Goal: Task Accomplishment & Management: Use online tool/utility

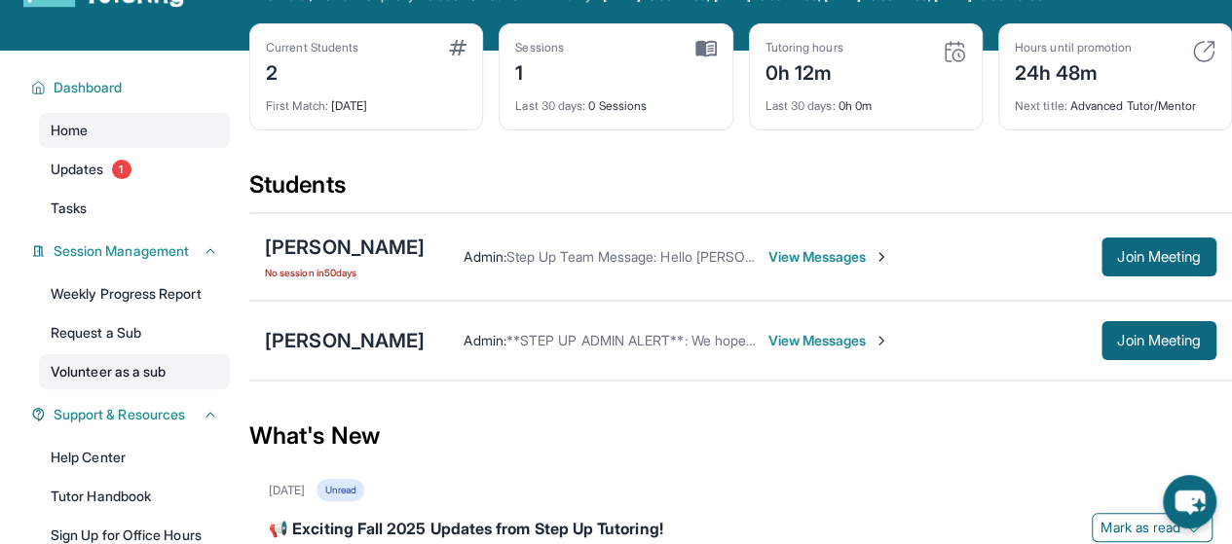
scroll to position [75, 0]
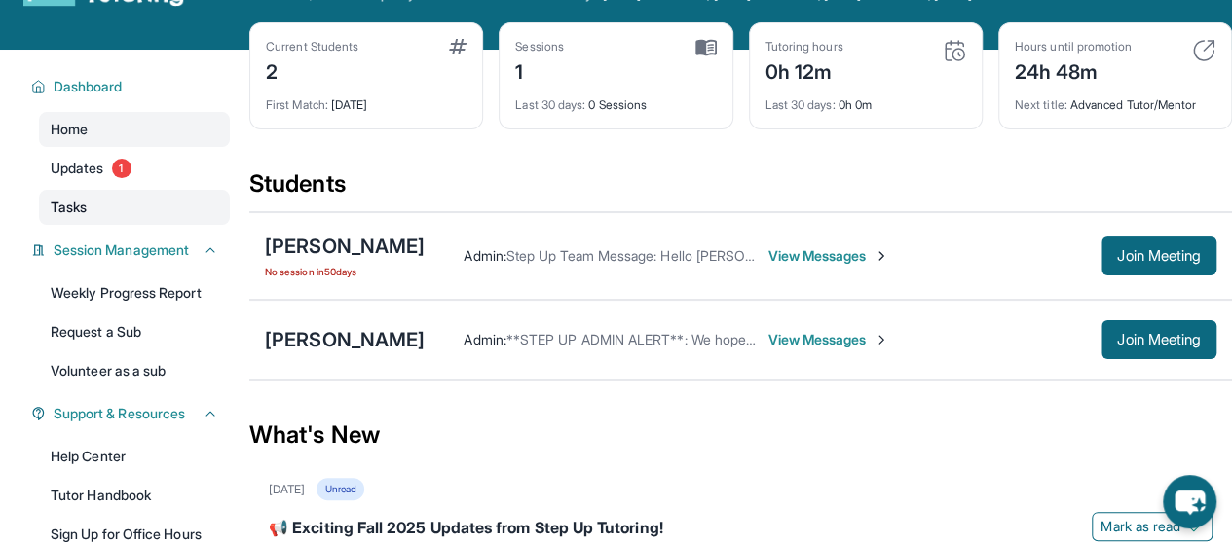
click at [129, 207] on link "Tasks" at bounding box center [134, 207] width 191 height 35
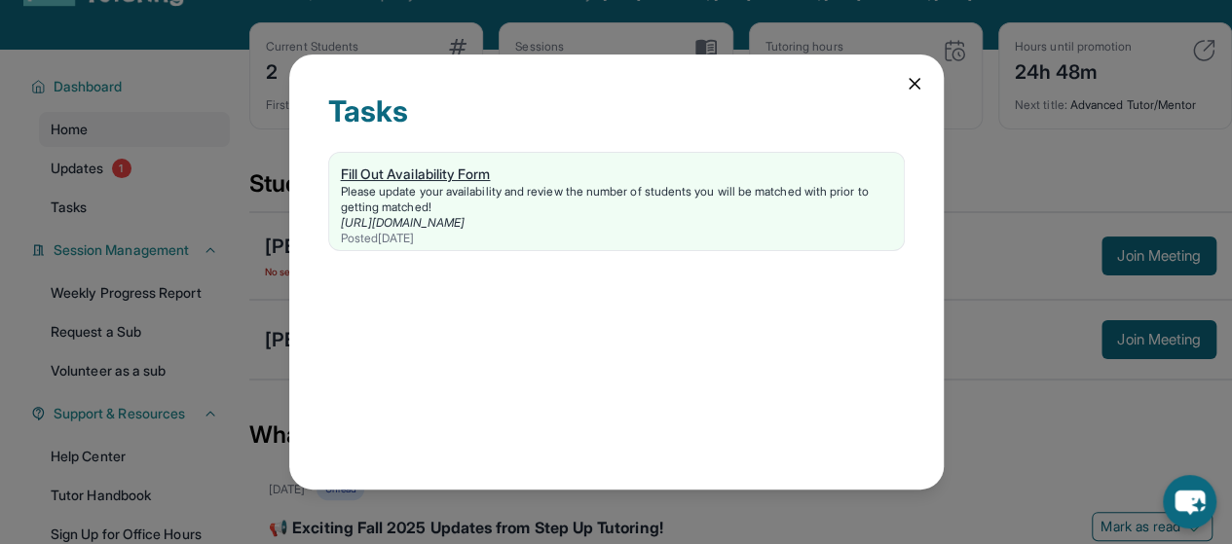
click at [460, 176] on div "Fill Out Availability Form" at bounding box center [616, 174] width 551 height 19
click at [916, 87] on icon at bounding box center [915, 84] width 10 height 10
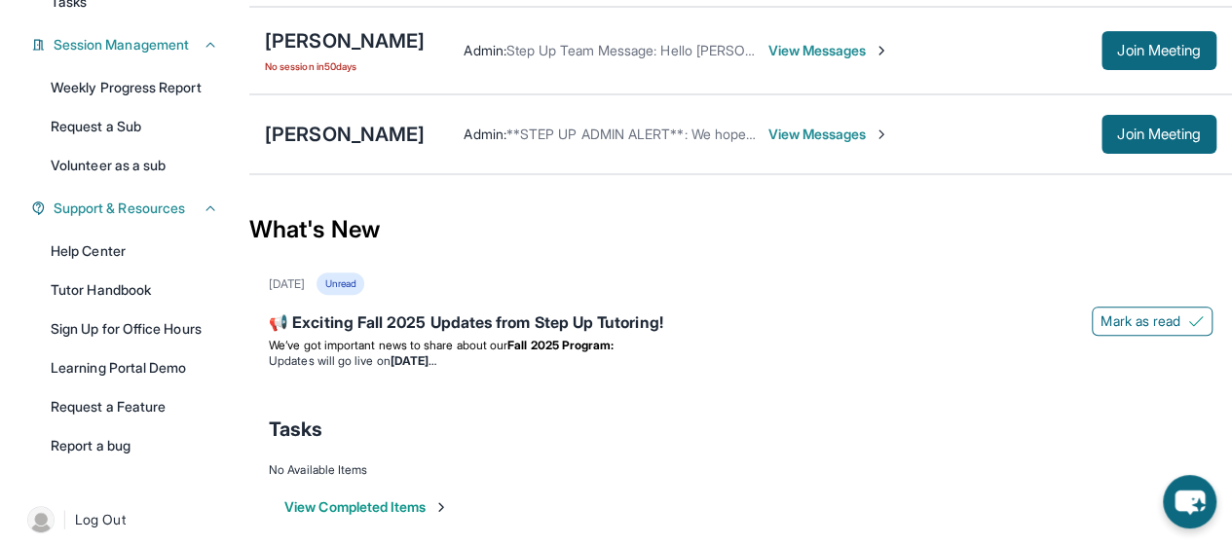
scroll to position [0, 0]
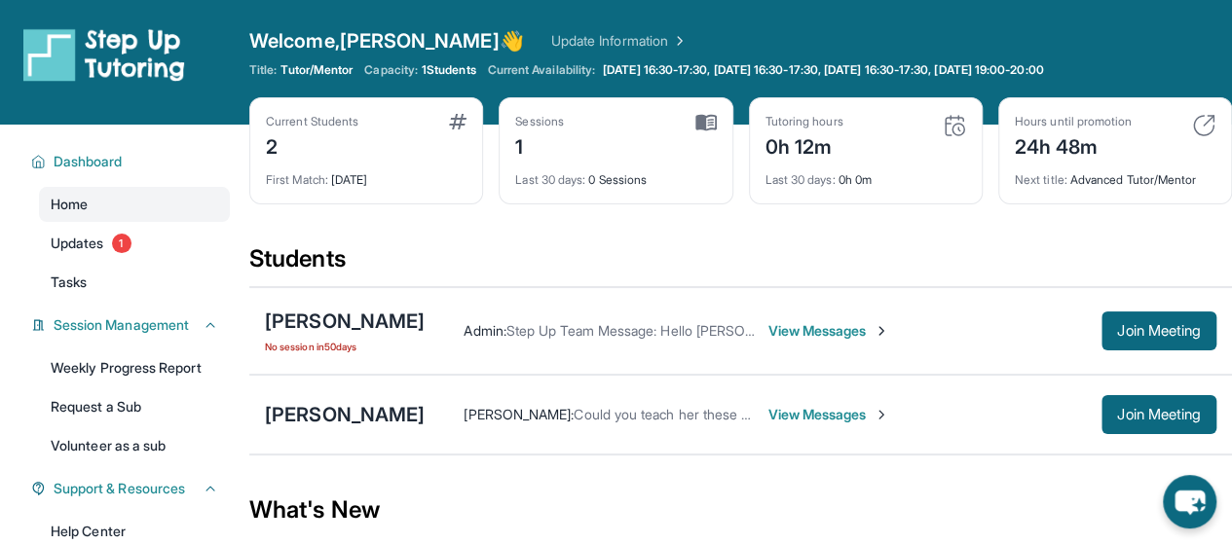
scroll to position [27, 0]
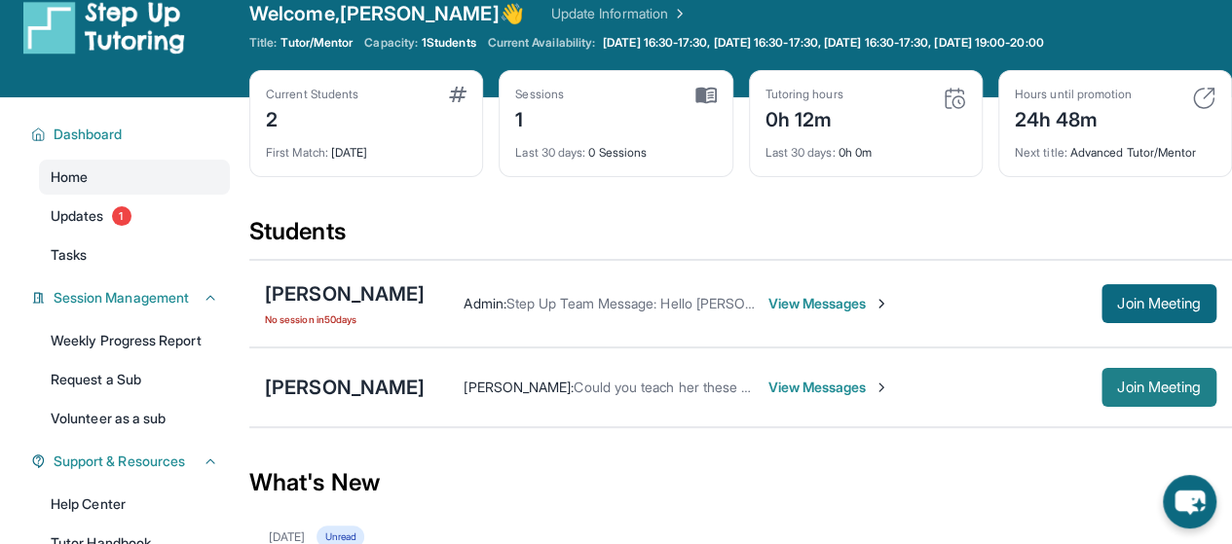
click at [1118, 382] on span "Join Meeting" at bounding box center [1159, 388] width 84 height 12
click at [797, 381] on span "View Messages" at bounding box center [828, 387] width 122 height 19
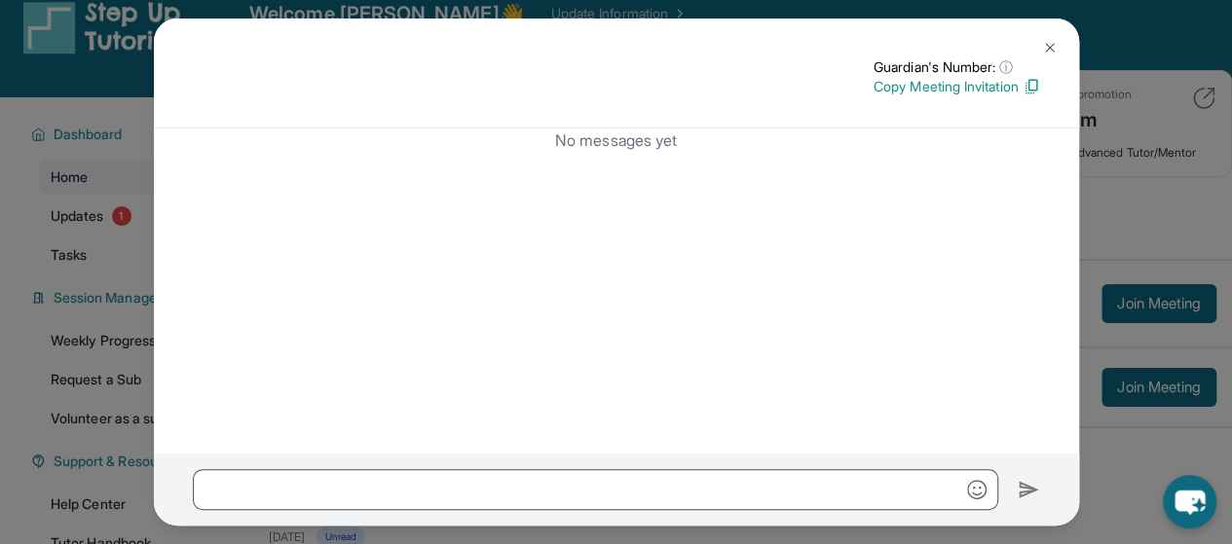
scroll to position [0, 0]
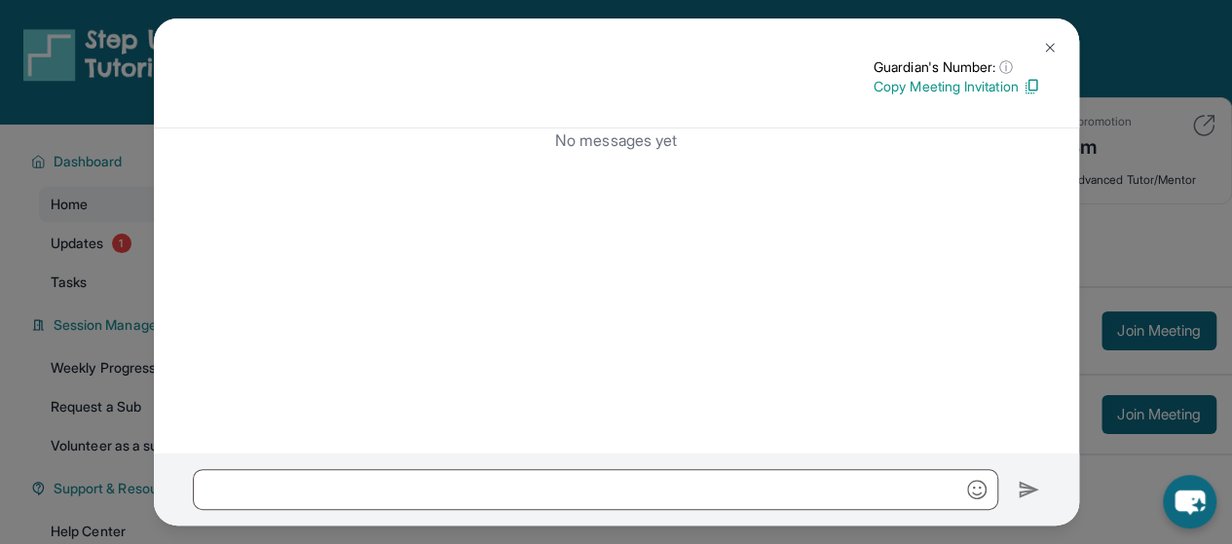
click at [1045, 47] on img at bounding box center [1050, 48] width 16 height 16
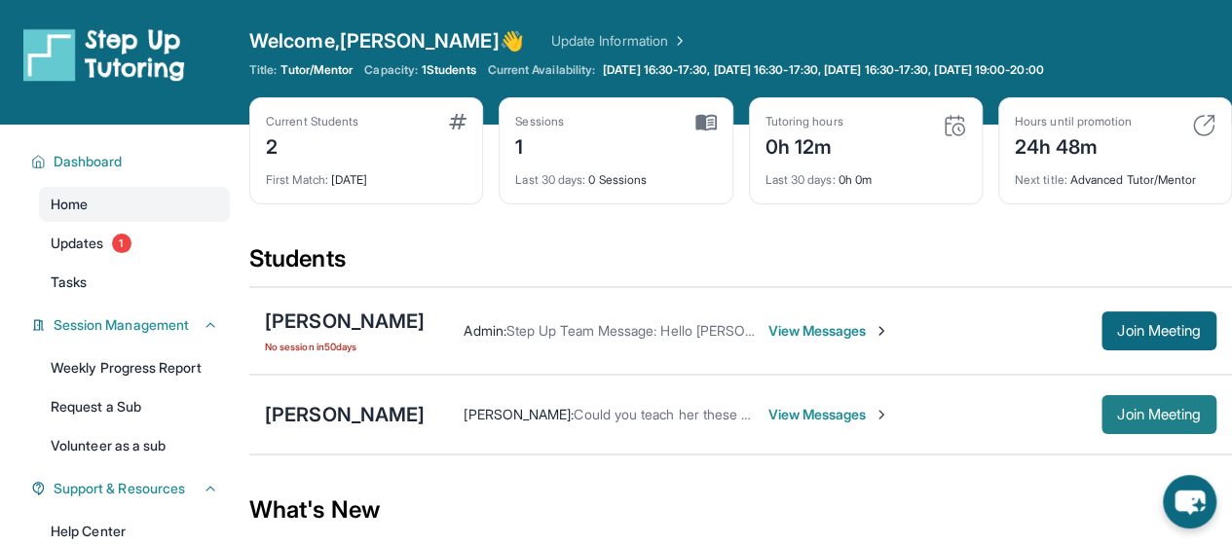
click at [1142, 409] on span "Join Meeting" at bounding box center [1159, 415] width 84 height 12
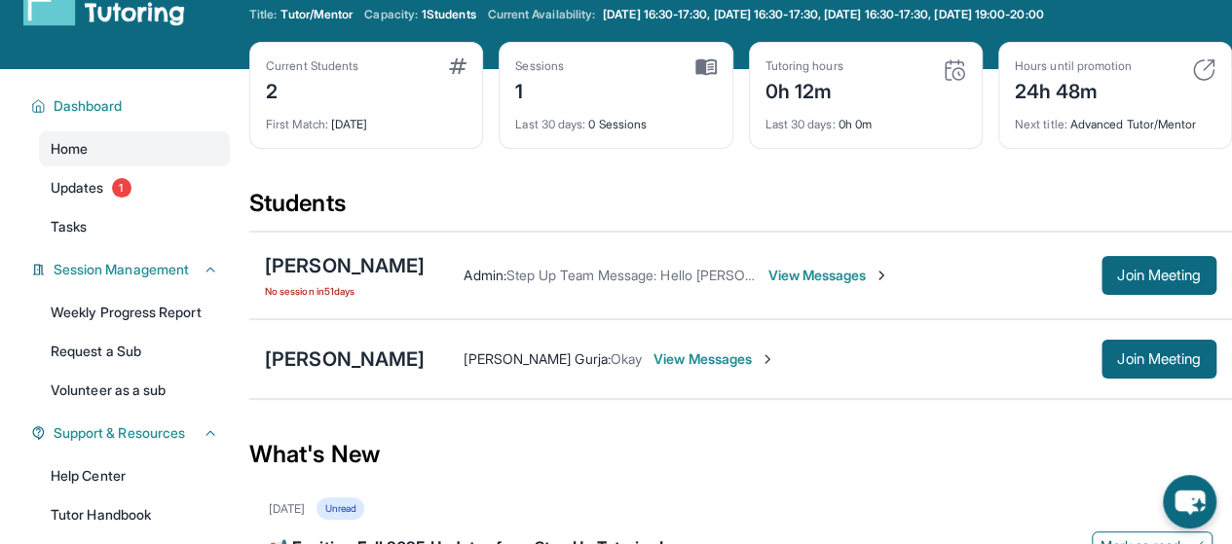
scroll to position [56, 0]
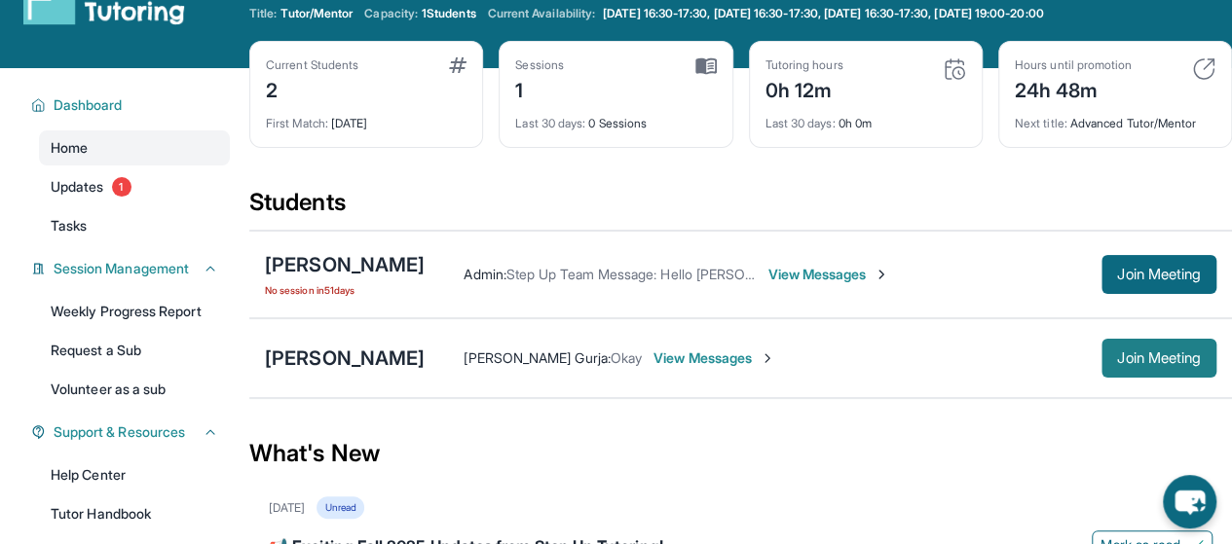
click at [1151, 361] on span "Join Meeting" at bounding box center [1159, 359] width 84 height 12
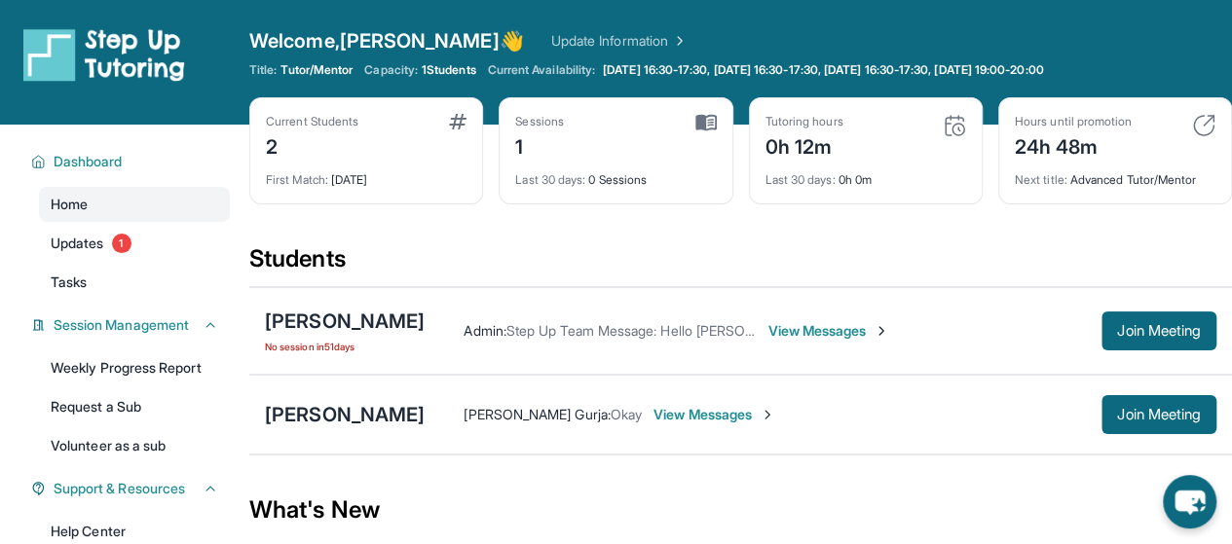
click at [653, 413] on span "View Messages" at bounding box center [714, 414] width 122 height 19
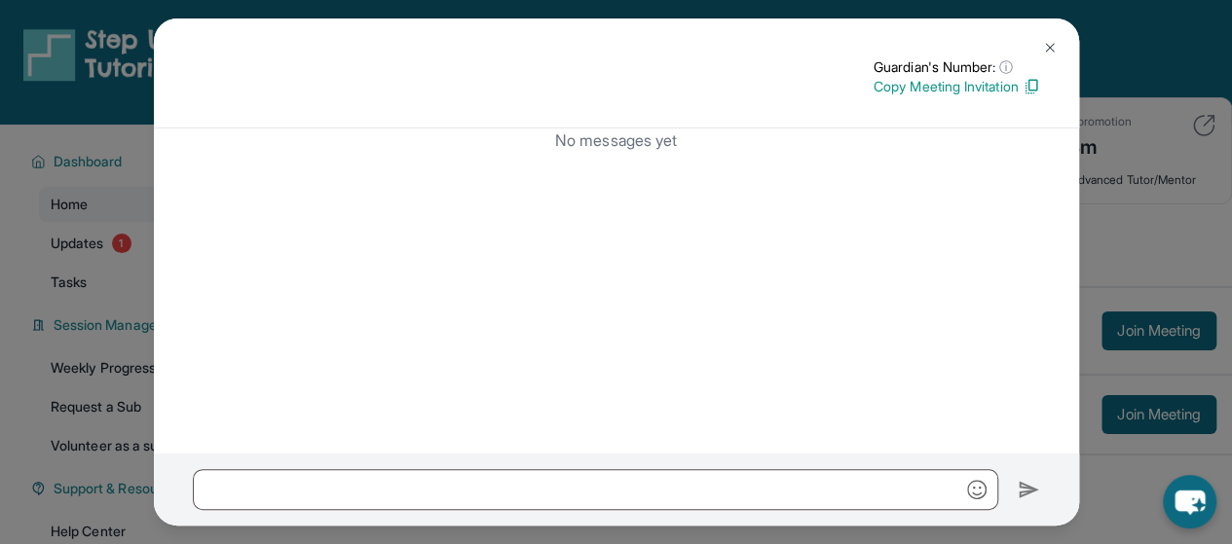
click at [1052, 50] on img at bounding box center [1050, 48] width 16 height 16
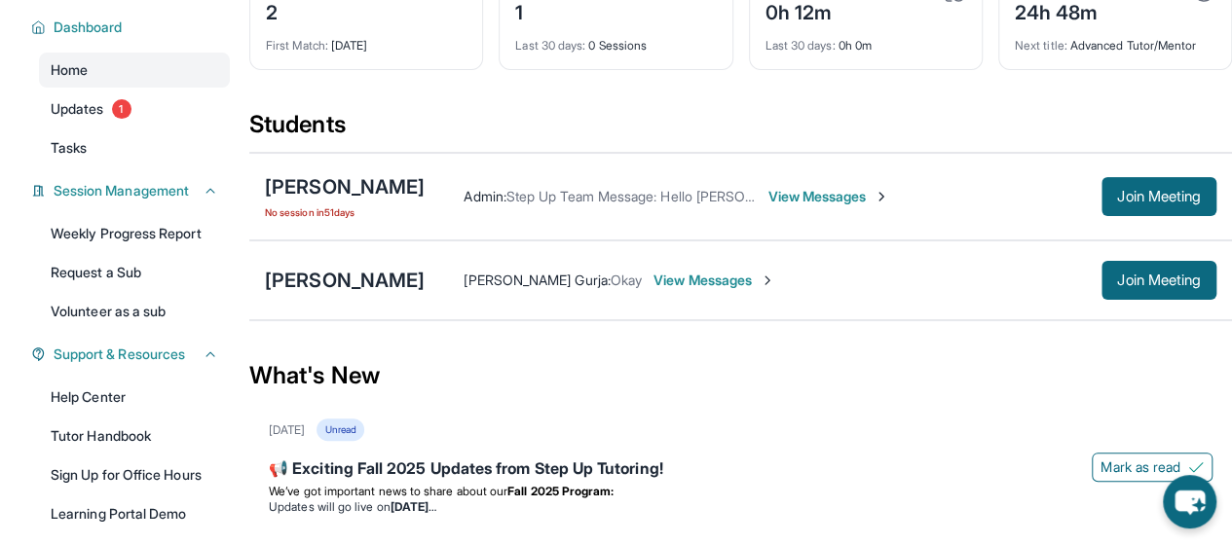
scroll to position [133, 0]
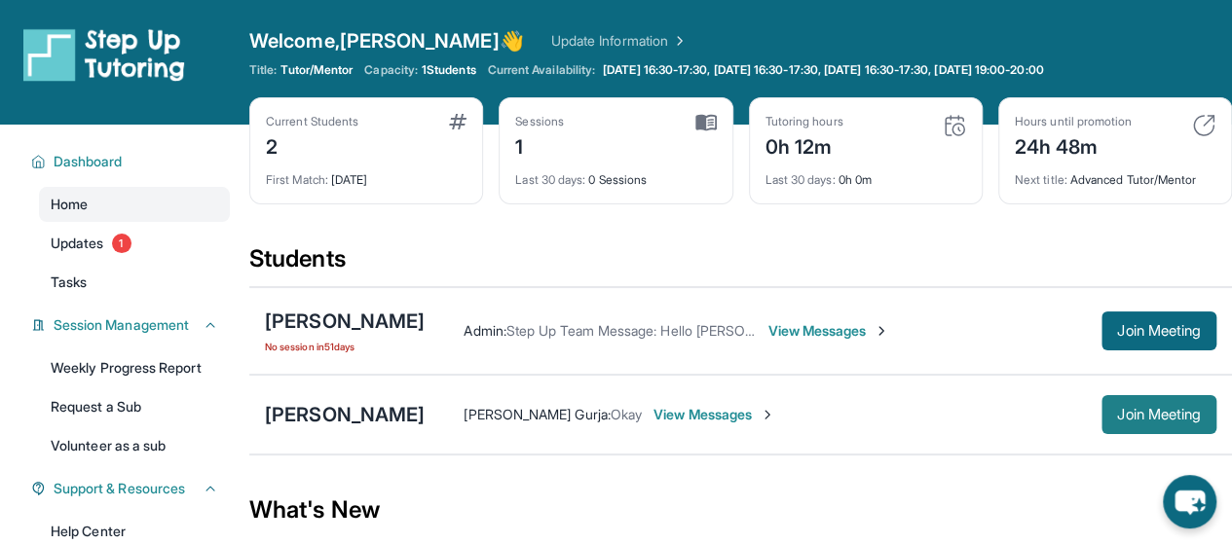
click at [1145, 409] on span "Join Meeting" at bounding box center [1159, 415] width 84 height 12
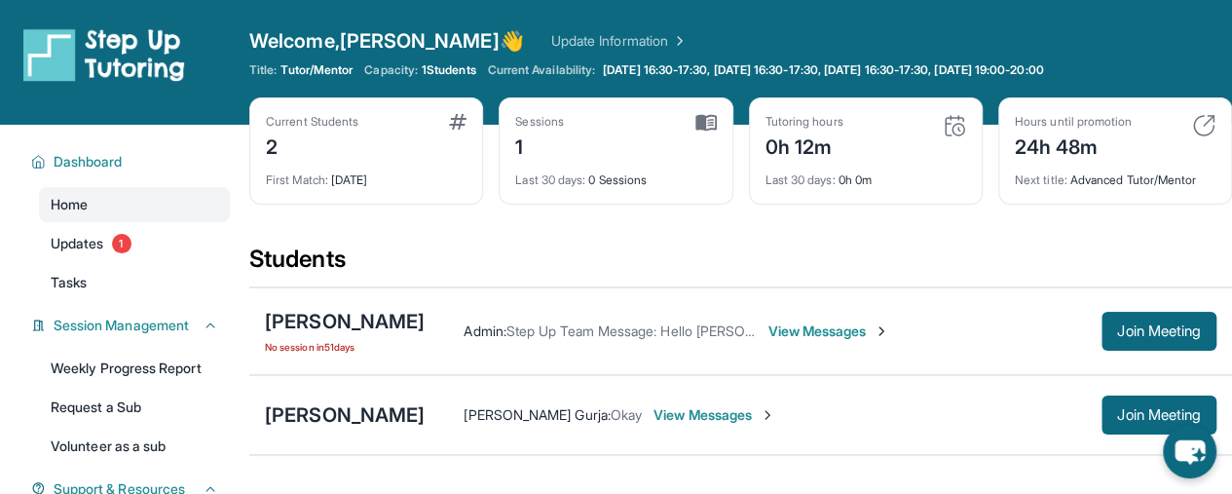
click at [653, 410] on span "View Messages" at bounding box center [714, 414] width 122 height 19
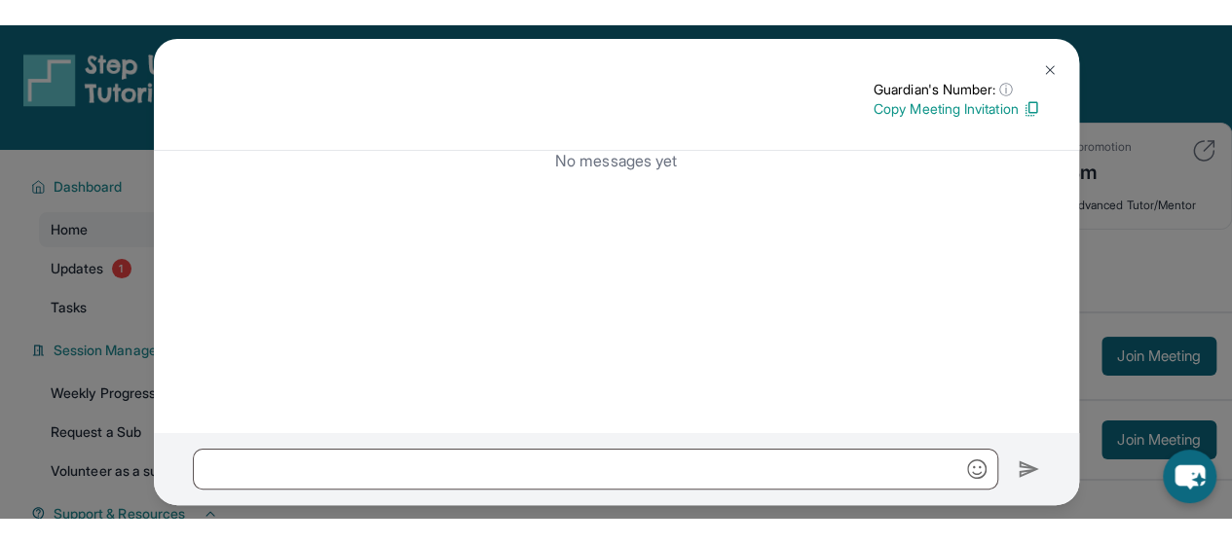
scroll to position [2, 0]
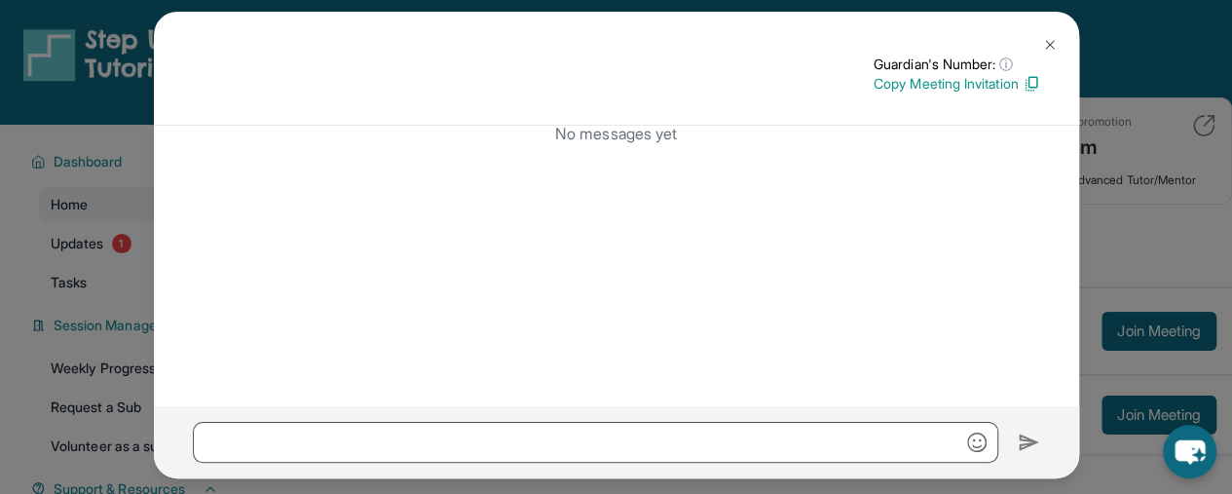
click at [1042, 40] on img at bounding box center [1050, 45] width 16 height 16
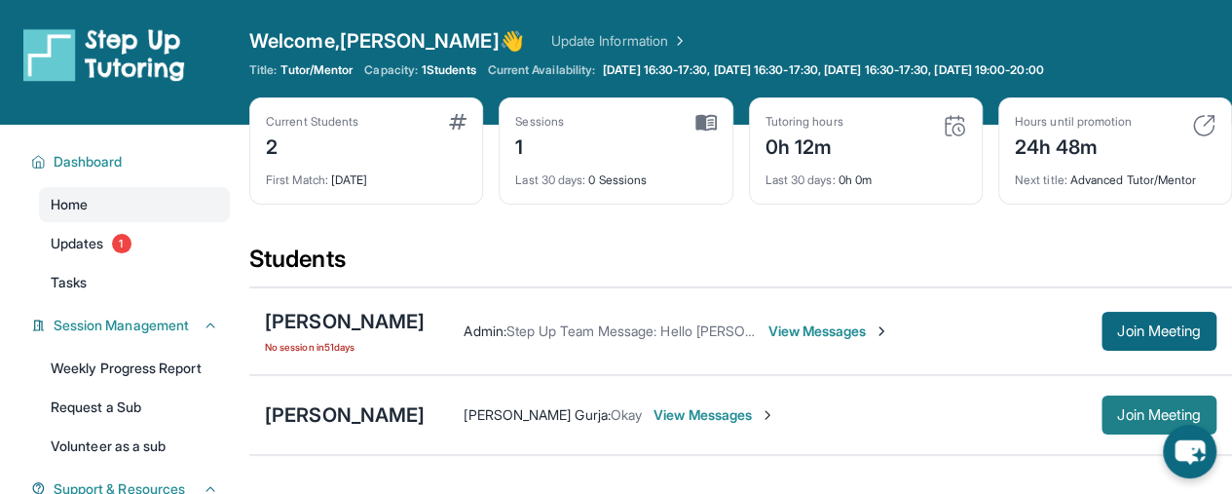
click at [1127, 410] on span "Join Meeting" at bounding box center [1159, 415] width 84 height 12
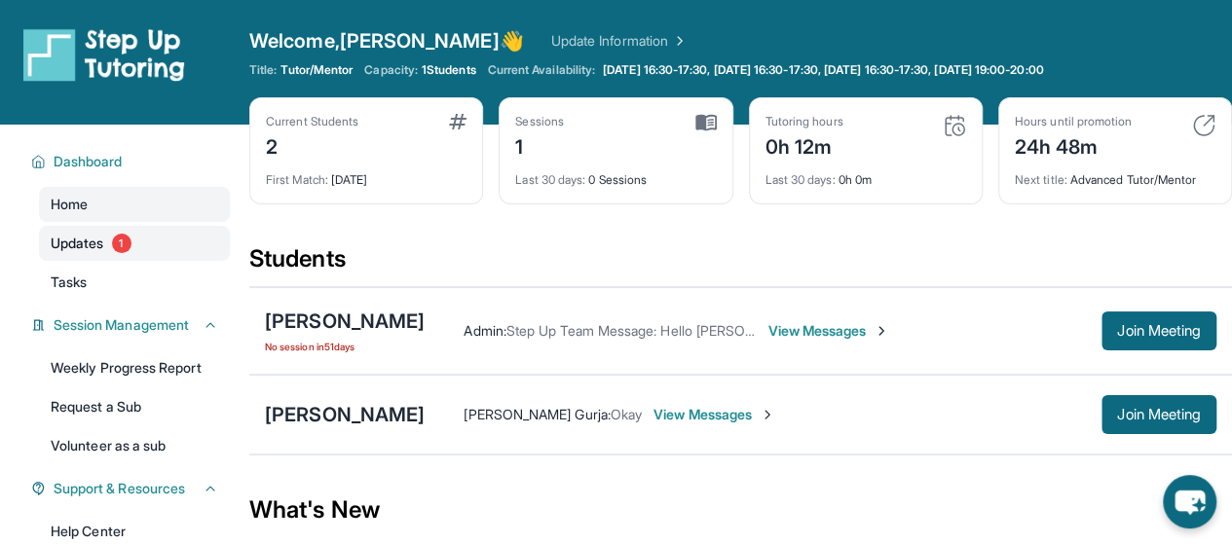
click at [149, 246] on link "Updates 1" at bounding box center [134, 243] width 191 height 35
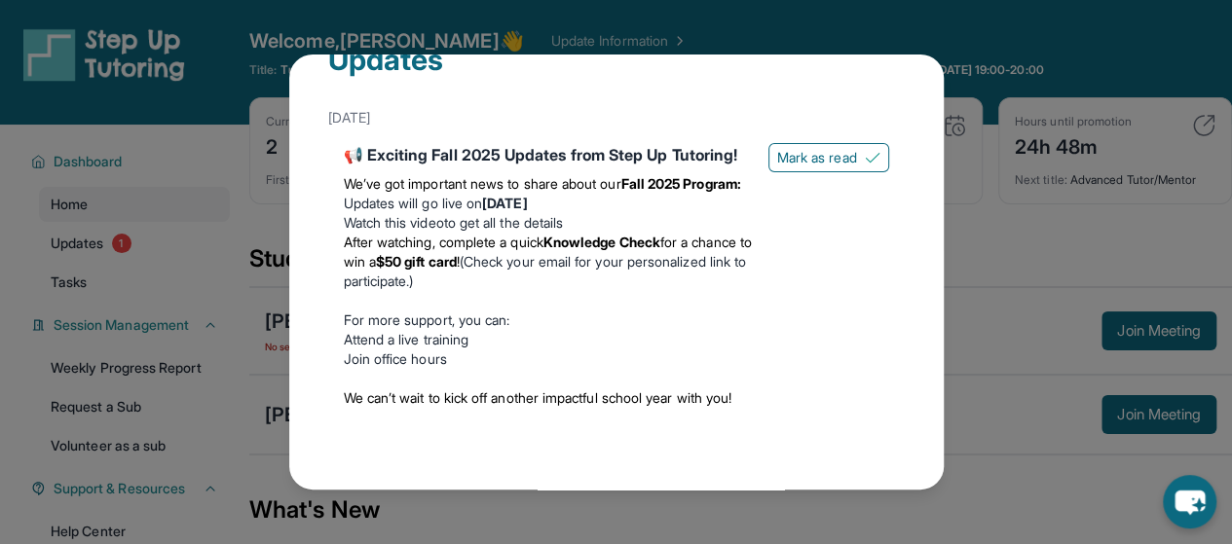
scroll to position [0, 0]
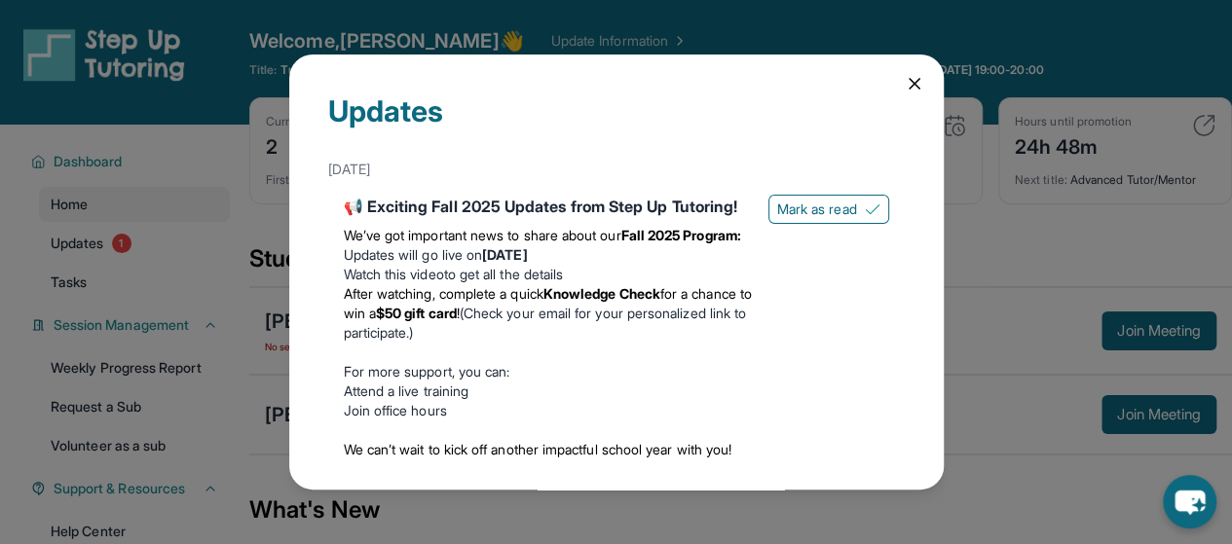
click at [910, 85] on icon at bounding box center [915, 84] width 10 height 10
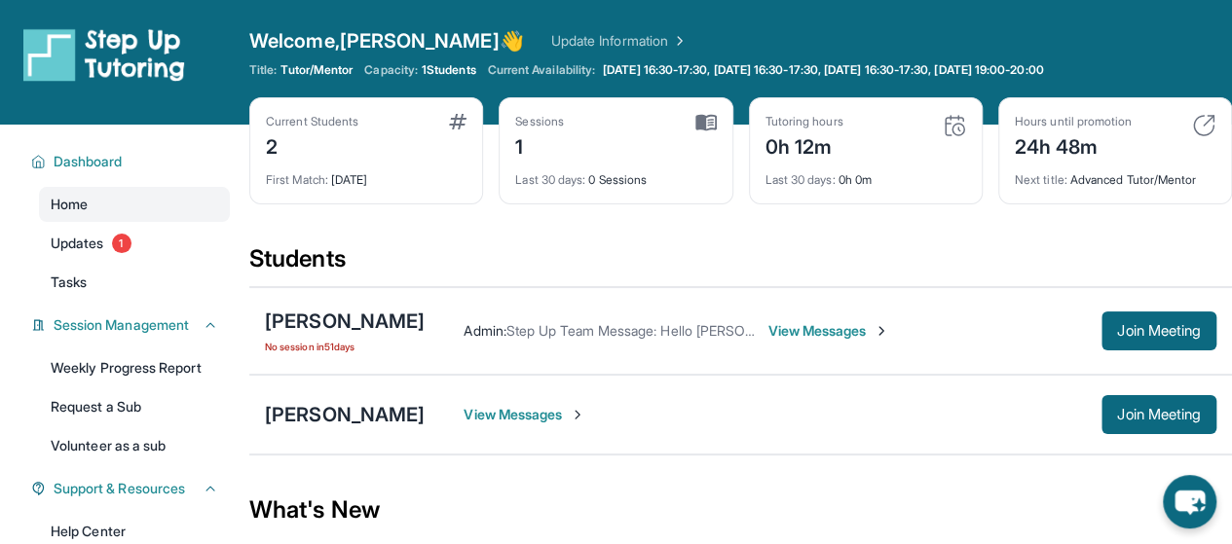
click at [947, 122] on img at bounding box center [954, 125] width 23 height 23
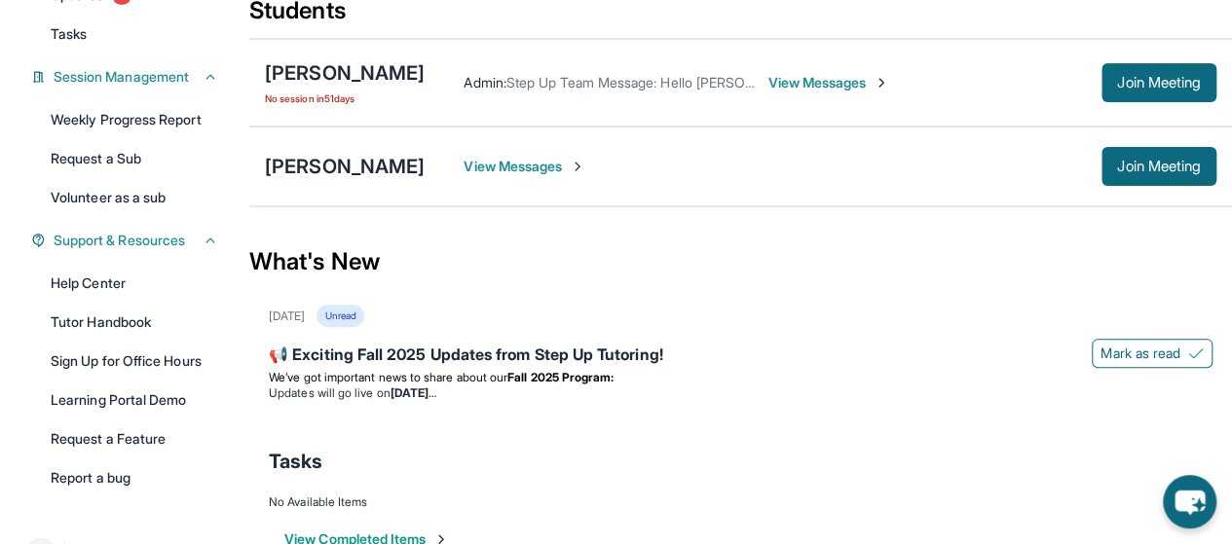
scroll to position [249, 0]
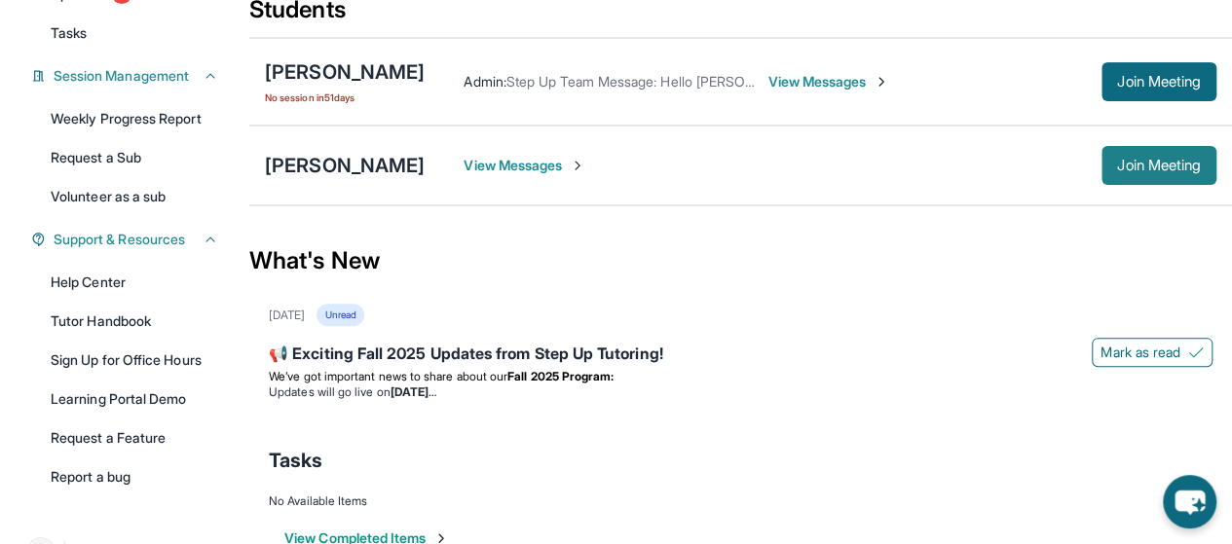
click at [1147, 169] on span "Join Meeting" at bounding box center [1159, 166] width 84 height 12
